Goal: Task Accomplishment & Management: Complete application form

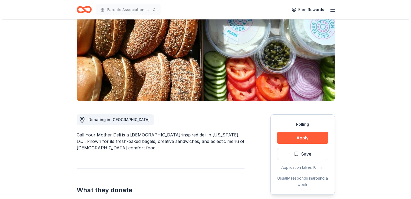
scroll to position [60, 0]
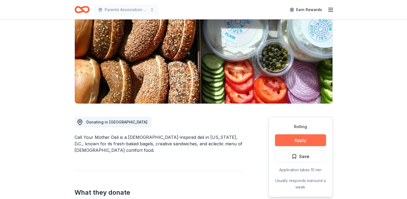
click at [291, 137] on button "Apply" at bounding box center [300, 140] width 51 height 12
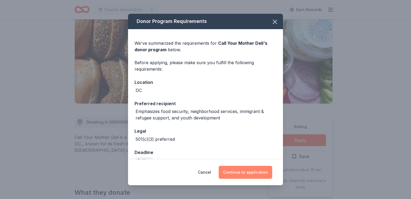
click at [248, 170] on button "Continue to application" at bounding box center [246, 172] width 54 height 13
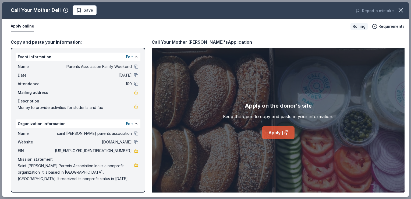
click at [278, 129] on link "Apply" at bounding box center [278, 132] width 33 height 13
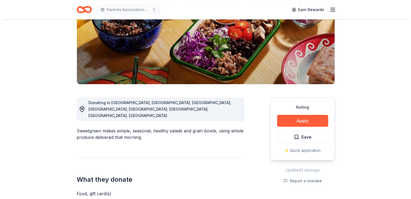
scroll to position [83, 0]
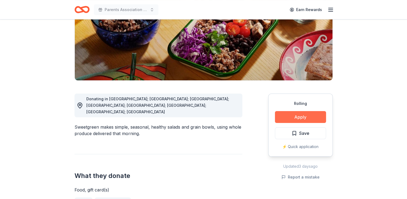
click at [283, 115] on button "Apply" at bounding box center [300, 117] width 51 height 12
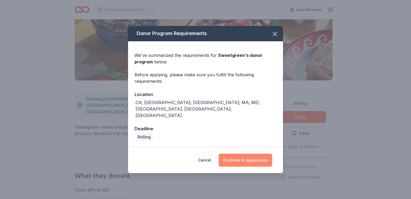
click at [230, 153] on button "Continue to application" at bounding box center [246, 159] width 54 height 13
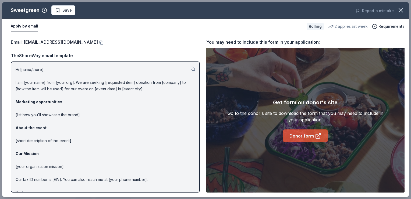
click at [295, 138] on link "Donor form" at bounding box center [305, 135] width 45 height 13
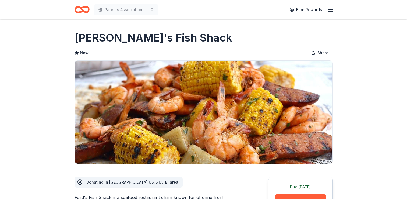
scroll to position [136, 0]
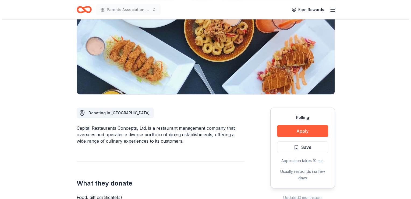
scroll to position [70, 0]
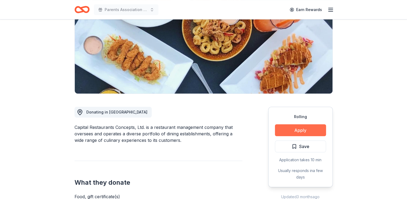
click at [282, 130] on button "Apply" at bounding box center [300, 130] width 51 height 12
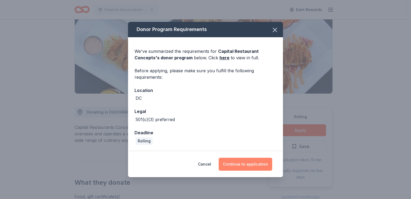
click at [249, 161] on button "Continue to application" at bounding box center [246, 163] width 54 height 13
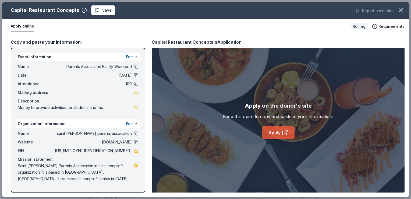
click at [276, 131] on link "Apply" at bounding box center [278, 132] width 33 height 13
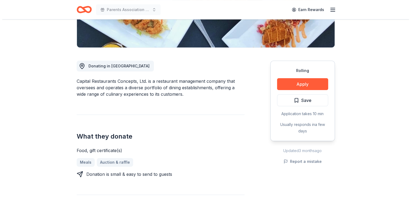
scroll to position [118, 0]
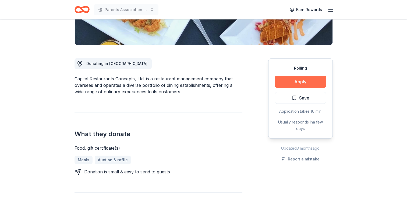
click at [302, 86] on button "Apply" at bounding box center [300, 82] width 51 height 12
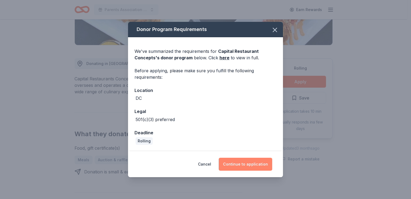
click at [246, 164] on button "Continue to application" at bounding box center [246, 163] width 54 height 13
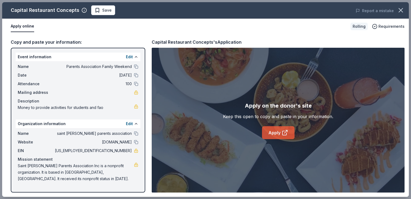
click at [289, 136] on link "Apply" at bounding box center [278, 132] width 33 height 13
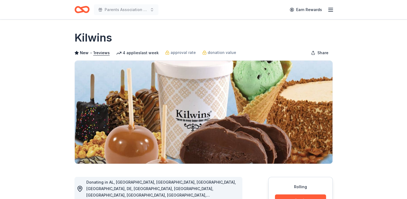
drag, startPoint x: 406, startPoint y: 48, endPoint x: 410, endPoint y: 34, distance: 14.6
click at [407, 34] on html "Parents Association Family Weekend Earn Rewards Rolling Share Kilwins New • 1 r…" at bounding box center [203, 99] width 407 height 199
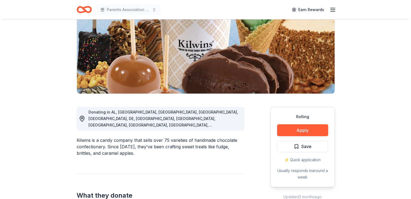
scroll to position [83, 0]
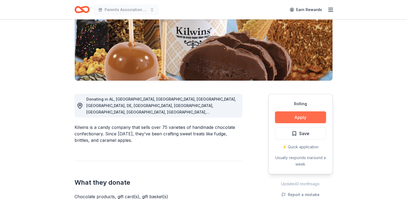
click at [293, 116] on button "Apply" at bounding box center [300, 117] width 51 height 12
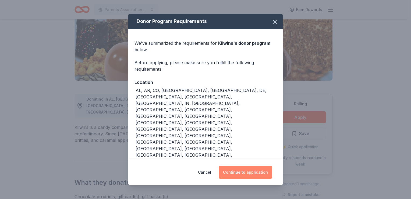
click at [253, 166] on button "Continue to application" at bounding box center [246, 172] width 54 height 13
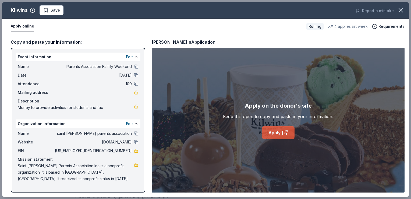
click at [269, 135] on link "Apply" at bounding box center [278, 132] width 33 height 13
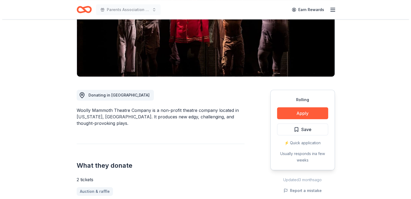
scroll to position [97, 0]
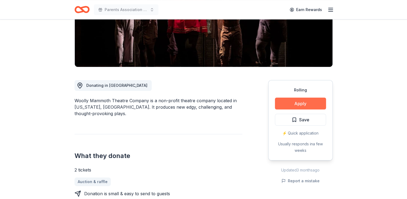
click at [305, 104] on button "Apply" at bounding box center [300, 103] width 51 height 12
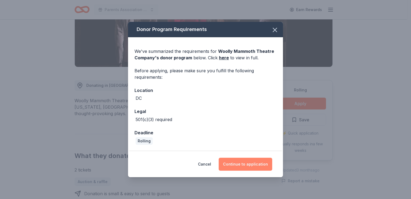
click at [248, 160] on button "Continue to application" at bounding box center [246, 163] width 54 height 13
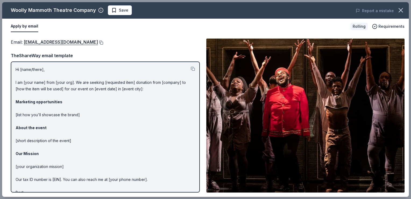
click at [98, 41] on button at bounding box center [100, 42] width 5 height 4
click at [98, 44] on button at bounding box center [100, 42] width 5 height 4
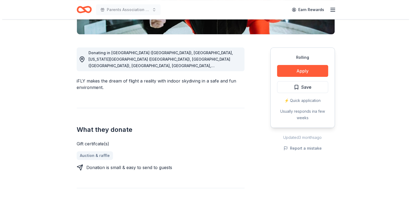
scroll to position [133, 0]
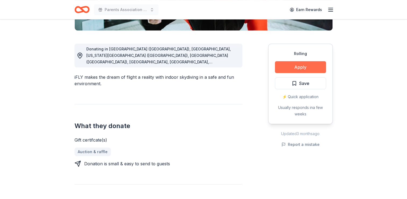
click at [304, 69] on button "Apply" at bounding box center [300, 67] width 51 height 12
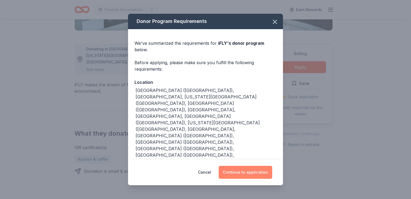
click at [237, 168] on button "Continue to application" at bounding box center [246, 172] width 54 height 13
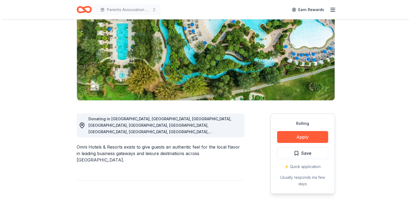
scroll to position [60, 0]
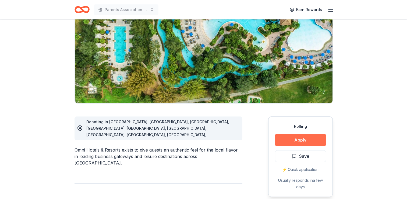
click at [281, 142] on button "Apply" at bounding box center [300, 140] width 51 height 12
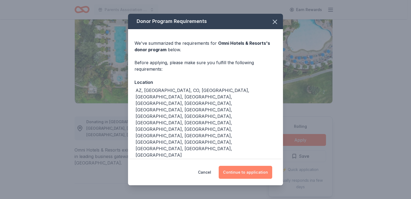
click at [232, 167] on button "Continue to application" at bounding box center [246, 172] width 54 height 13
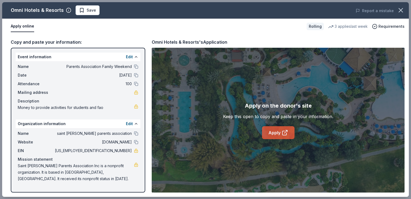
click at [284, 132] on icon at bounding box center [285, 132] width 6 height 6
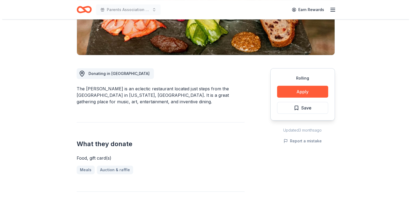
scroll to position [115, 0]
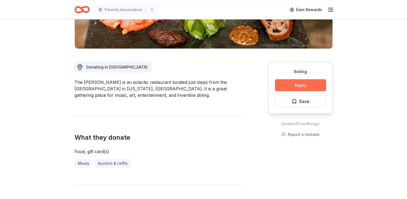
click at [283, 89] on button "Apply" at bounding box center [300, 85] width 51 height 12
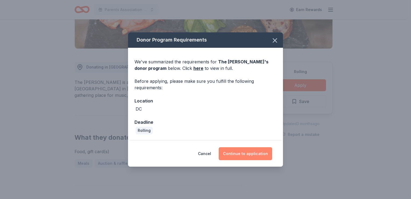
click at [223, 154] on button "Continue to application" at bounding box center [246, 153] width 54 height 13
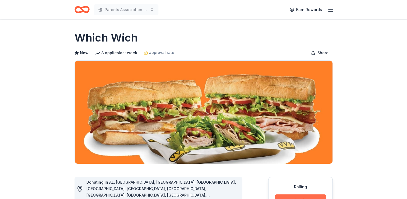
click at [304, 197] on button "Apply" at bounding box center [300, 200] width 51 height 12
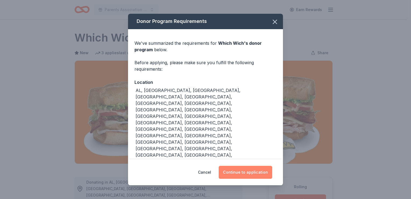
click at [254, 166] on button "Continue to application" at bounding box center [246, 172] width 54 height 13
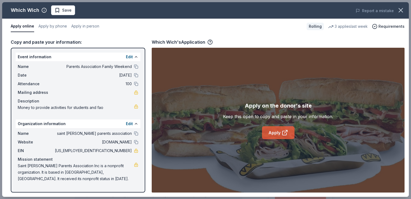
click at [273, 138] on link "Apply" at bounding box center [278, 132] width 33 height 13
click at [272, 131] on link "Apply" at bounding box center [278, 132] width 33 height 13
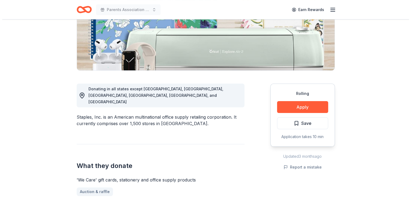
scroll to position [85, 0]
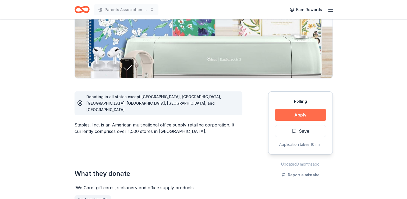
click at [286, 116] on button "Apply" at bounding box center [300, 115] width 51 height 12
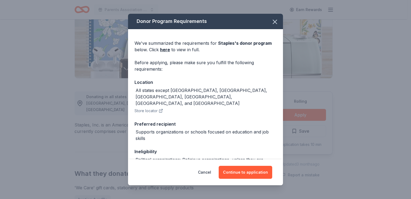
drag, startPoint x: 279, startPoint y: 106, endPoint x: 276, endPoint y: 113, distance: 6.8
click at [276, 113] on div "We've summarized the requirements for Staples 's donor program below. Click her…" at bounding box center [205, 130] width 155 height 202
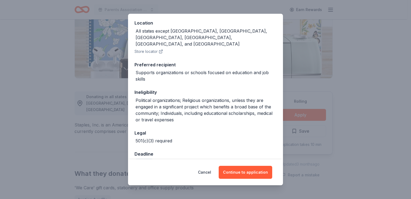
scroll to position [59, 0]
click at [252, 173] on button "Continue to application" at bounding box center [246, 172] width 54 height 13
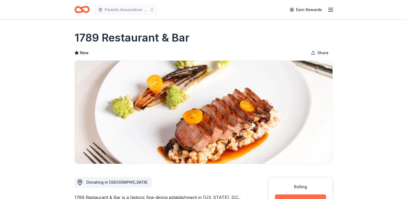
click at [303, 197] on button "Apply" at bounding box center [300, 200] width 51 height 12
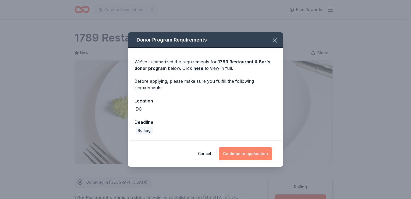
click at [254, 154] on button "Continue to application" at bounding box center [246, 153] width 54 height 13
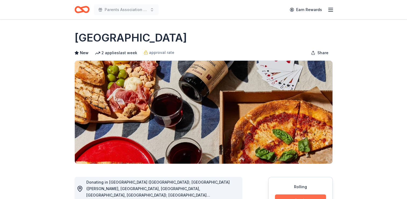
click at [285, 197] on button "Apply" at bounding box center [300, 200] width 51 height 12
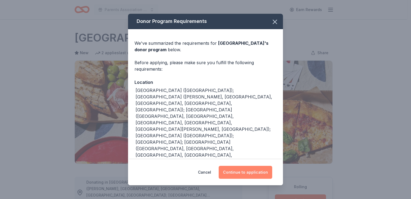
click at [236, 169] on button "Continue to application" at bounding box center [246, 172] width 54 height 13
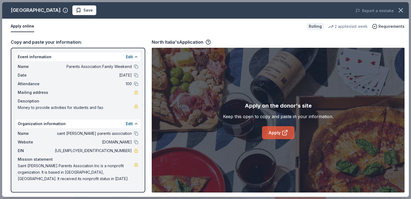
click at [285, 132] on icon at bounding box center [285, 132] width 6 height 6
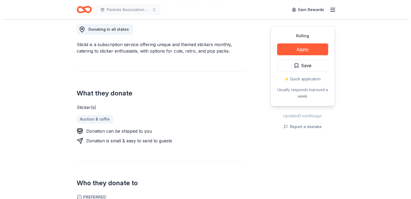
scroll to position [152, 0]
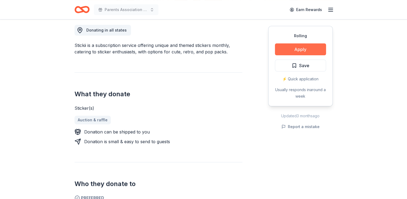
click at [292, 52] on button "Apply" at bounding box center [300, 49] width 51 height 12
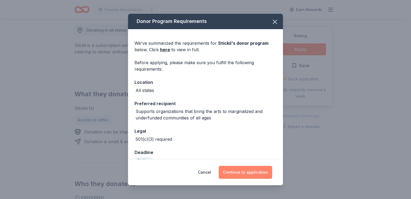
click at [252, 174] on button "Continue to application" at bounding box center [246, 172] width 54 height 13
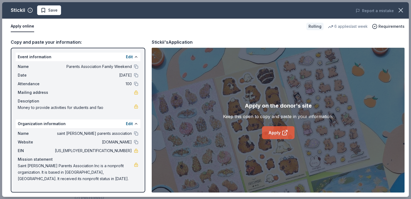
click at [267, 136] on link "Apply" at bounding box center [278, 132] width 33 height 13
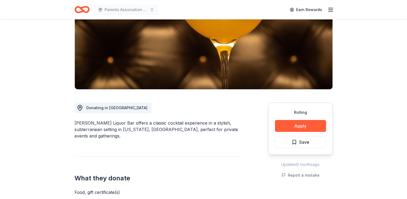
scroll to position [52, 0]
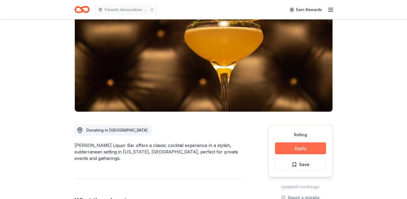
click at [284, 145] on button "Apply" at bounding box center [300, 148] width 51 height 12
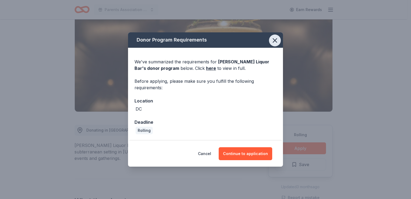
click at [273, 42] on icon "button" at bounding box center [275, 40] width 4 height 4
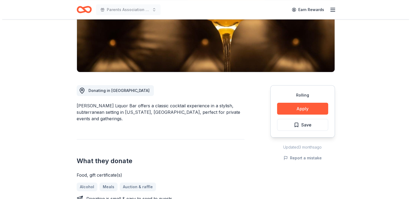
scroll to position [91, 0]
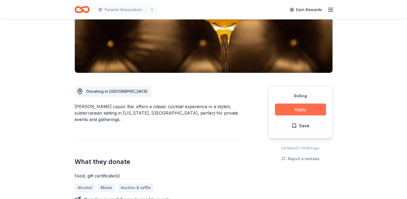
click at [293, 111] on button "Apply" at bounding box center [300, 109] width 51 height 12
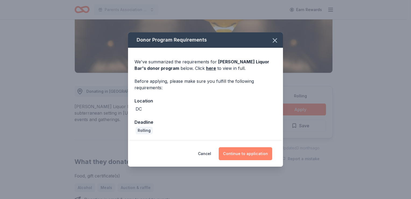
click at [233, 157] on button "Continue to application" at bounding box center [246, 153] width 54 height 13
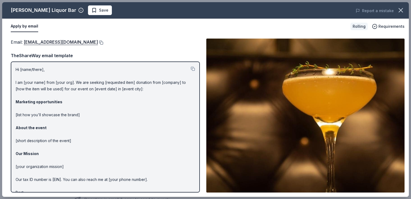
click at [98, 42] on button at bounding box center [100, 42] width 5 height 4
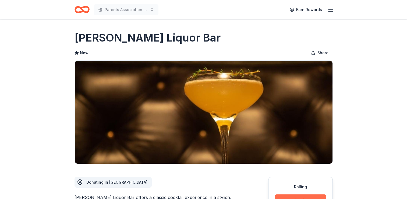
click at [289, 194] on button "Apply" at bounding box center [300, 200] width 51 height 12
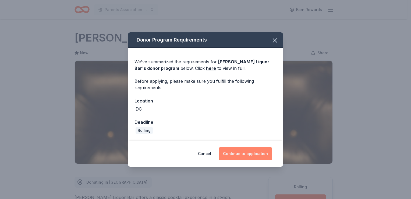
click at [245, 155] on button "Continue to application" at bounding box center [246, 153] width 54 height 13
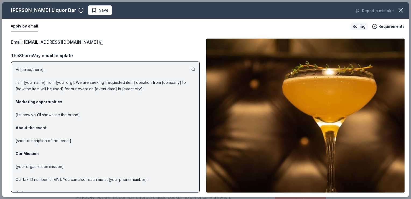
click at [98, 42] on button at bounding box center [100, 42] width 5 height 4
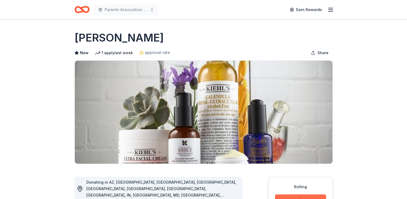
click at [277, 197] on button "Apply" at bounding box center [300, 200] width 51 height 12
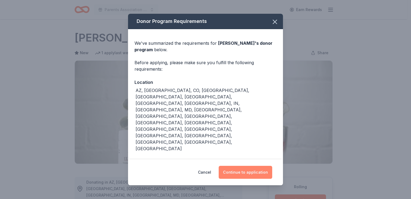
click at [234, 172] on button "Continue to application" at bounding box center [246, 172] width 54 height 13
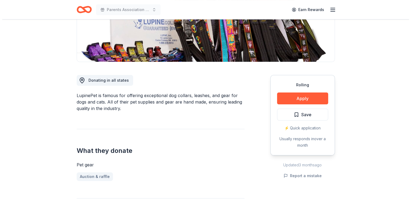
scroll to position [101, 0]
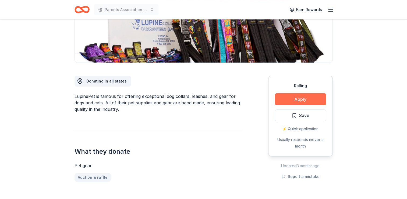
click at [285, 101] on button "Apply" at bounding box center [300, 99] width 51 height 12
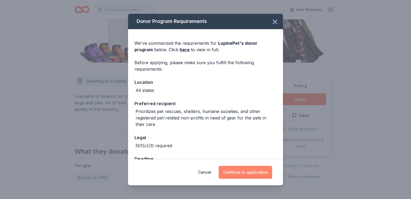
click at [233, 172] on button "Continue to application" at bounding box center [246, 172] width 54 height 13
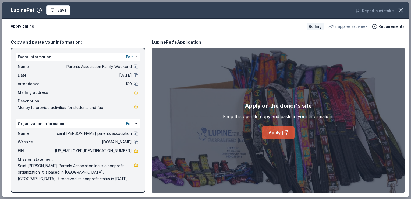
click at [266, 134] on link "Apply" at bounding box center [278, 132] width 33 height 13
